Goal: Task Accomplishment & Management: Manage account settings

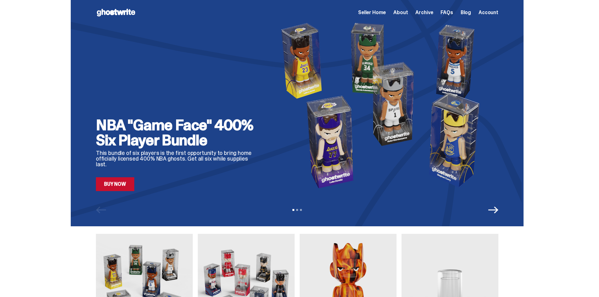
click at [448, 14] on span "FAQs" at bounding box center [446, 12] width 12 height 5
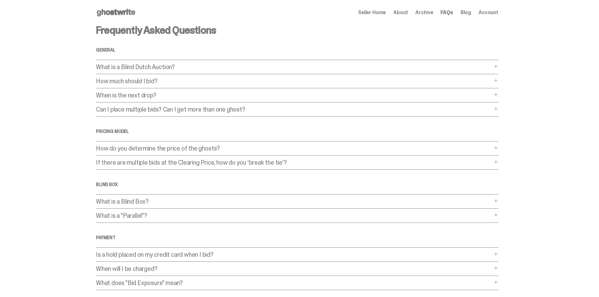
click at [406, 13] on span "About" at bounding box center [400, 12] width 14 height 5
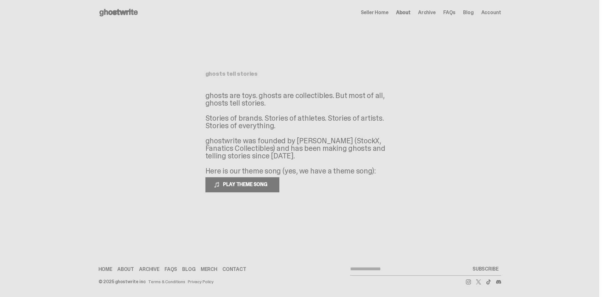
click at [371, 13] on span "Seller Home" at bounding box center [375, 12] width 28 height 5
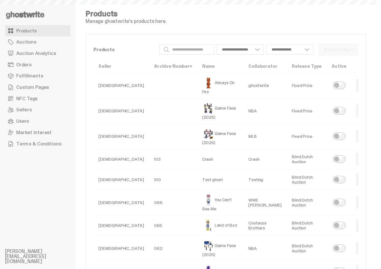
select select
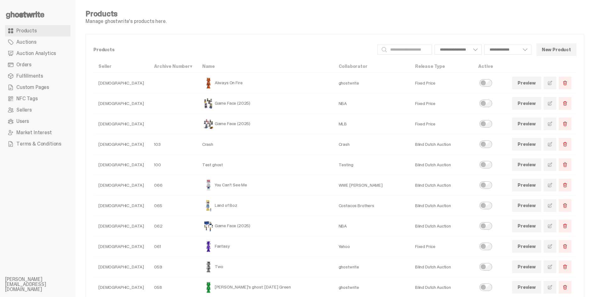
click at [53, 51] on span "Auction Analytics" at bounding box center [36, 53] width 40 height 5
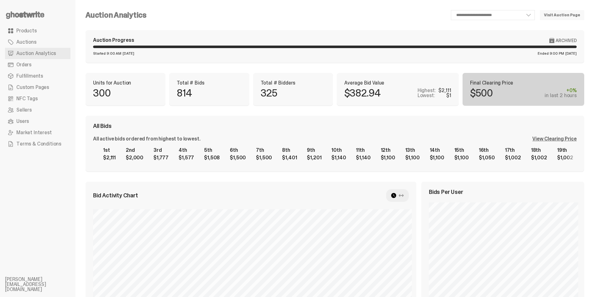
click at [49, 42] on link "Auctions" at bounding box center [37, 41] width 65 height 11
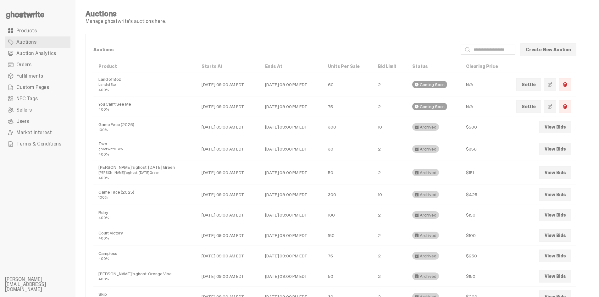
click at [552, 131] on link "View Bids" at bounding box center [555, 127] width 32 height 13
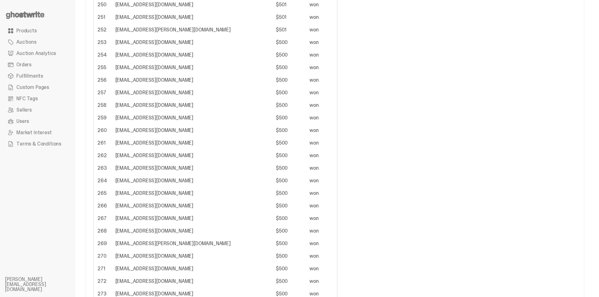
scroll to position [3236, 0]
click at [36, 10] on ul "Products Auctions Auction Analytics Orders Fulfillments Custom Pages NFC Tags S…" at bounding box center [37, 148] width 75 height 297
click at [33, 16] on use at bounding box center [25, 15] width 38 height 8
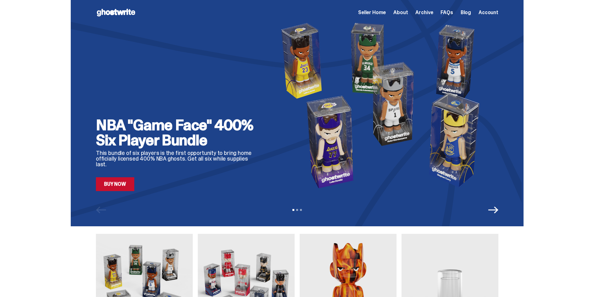
click at [433, 11] on span "Archive" at bounding box center [424, 12] width 18 height 5
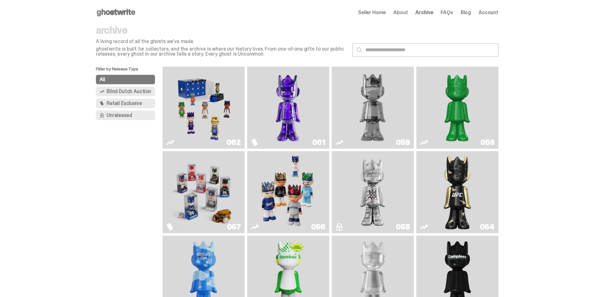
click at [227, 108] on img "Game Face (2025)" at bounding box center [204, 107] width 62 height 77
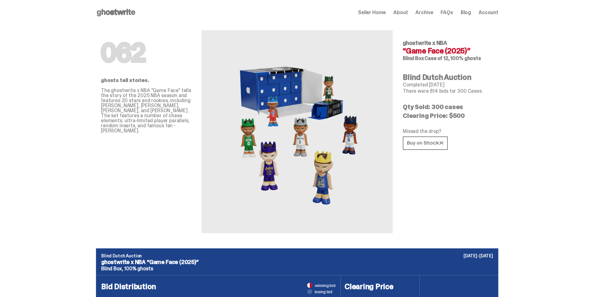
click at [371, 10] on span "Seller Home" at bounding box center [372, 12] width 28 height 5
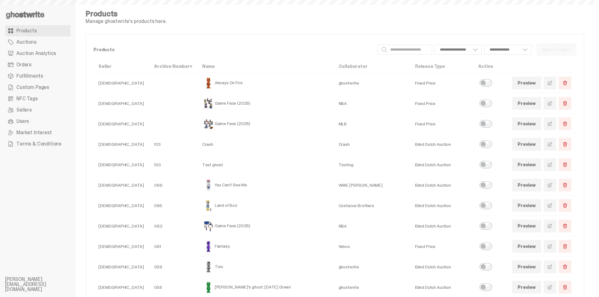
click at [60, 46] on link "Auctions" at bounding box center [37, 41] width 65 height 11
select select
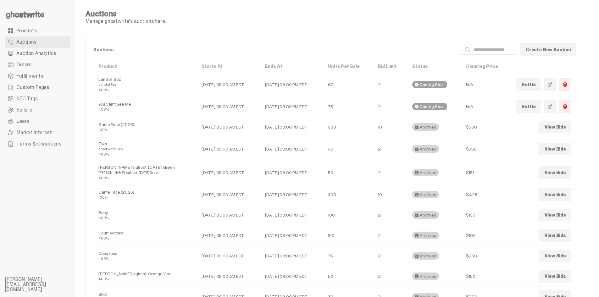
click at [561, 126] on link "View Bids" at bounding box center [555, 127] width 32 height 13
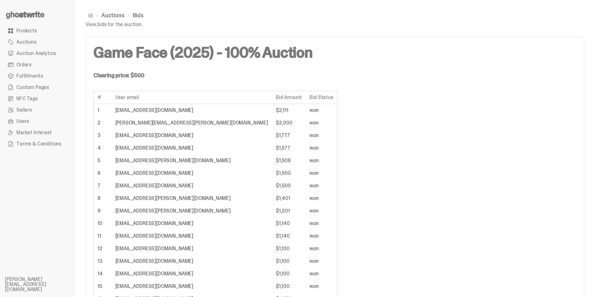
drag, startPoint x: 102, startPoint y: 97, endPoint x: 280, endPoint y: 110, distance: 178.7
copy table
